Goal: Navigation & Orientation: Find specific page/section

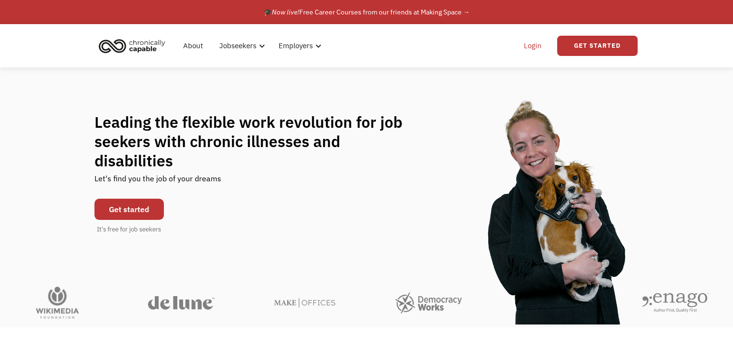
click at [521, 53] on link "Login" at bounding box center [532, 45] width 29 height 31
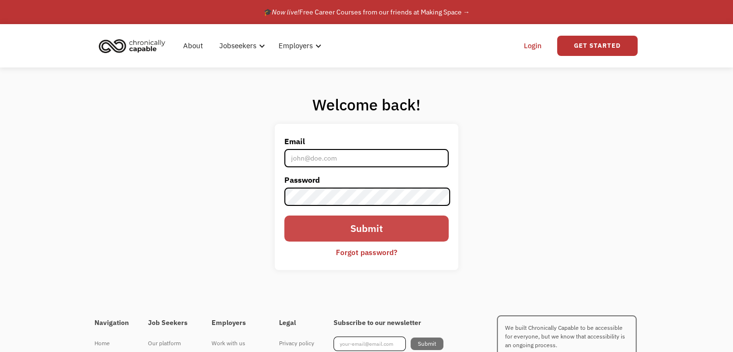
type input "[EMAIL_ADDRESS][DOMAIN_NAME]"
click at [351, 226] on input "Submit" at bounding box center [366, 228] width 164 height 26
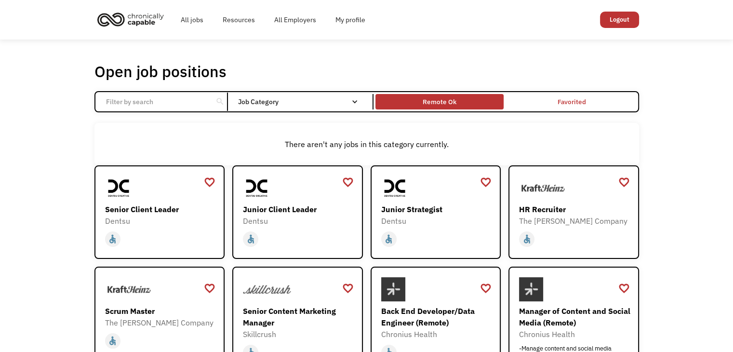
click at [454, 99] on div "Remote Ok" at bounding box center [440, 102] width 34 height 12
